Goal: Information Seeking & Learning: Learn about a topic

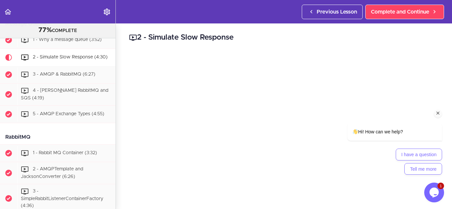
scroll to position [1232, 0]
click at [442, 114] on div "Hi! How can we help? I have a question Tell me more" at bounding box center [385, 120] width 119 height 116
click at [438, 113] on icon "Chat attention grabber" at bounding box center [438, 113] width 6 height 6
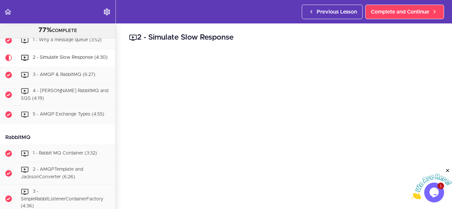
click at [448, 169] on icon "Close" at bounding box center [447, 171] width 6 height 6
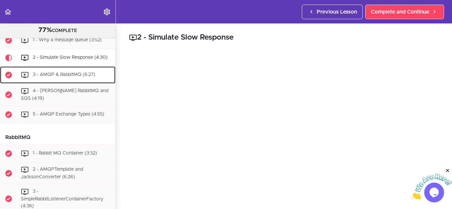
click at [76, 82] on div "3 - AMQP & RabbitMQ (6:27)" at bounding box center [66, 75] width 98 height 15
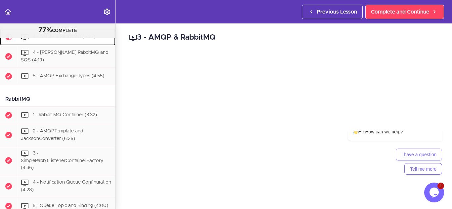
scroll to position [1272, 0]
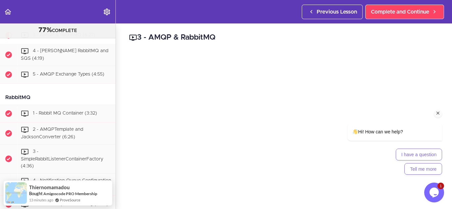
click at [438, 112] on icon "Chat attention grabber" at bounding box center [438, 113] width 6 height 6
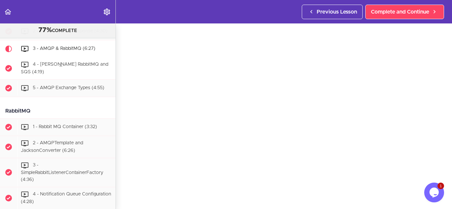
scroll to position [1260, 0]
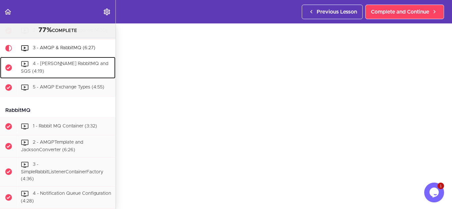
click at [58, 74] on span "4 - [PERSON_NAME] RabbitMQ and SQS (4:19)" at bounding box center [64, 68] width 87 height 12
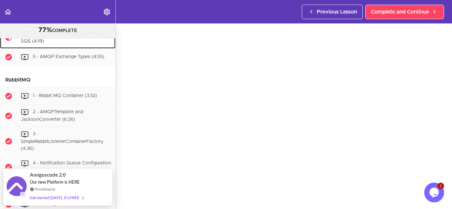
scroll to position [26, 0]
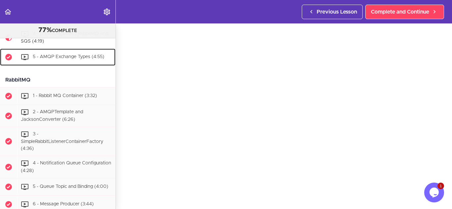
click at [82, 59] on span "5 - AMQP Exchange Types (4:55)" at bounding box center [68, 57] width 71 height 5
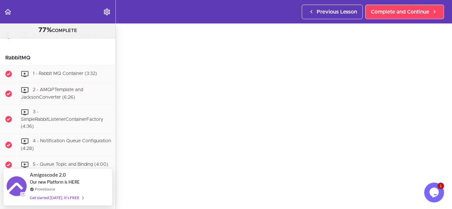
scroll to position [23, 0]
